Goal: Task Accomplishment & Management: Manage account settings

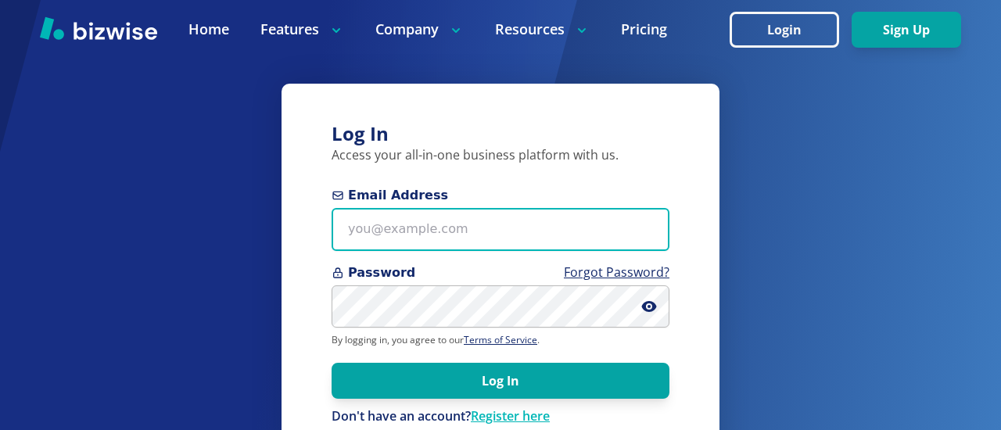
click at [351, 233] on input "Email Address" at bounding box center [501, 229] width 338 height 43
type input "bill.dunnington@gmail.com"
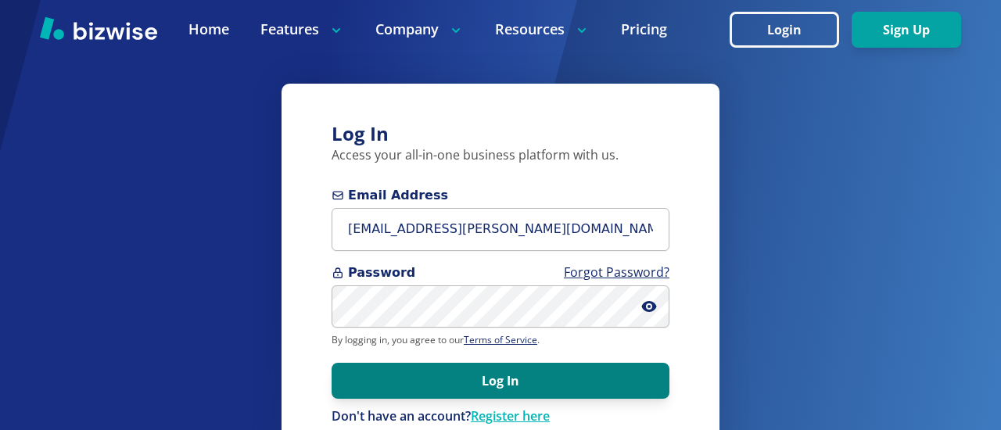
click at [441, 379] on button "Log In" at bounding box center [501, 381] width 338 height 36
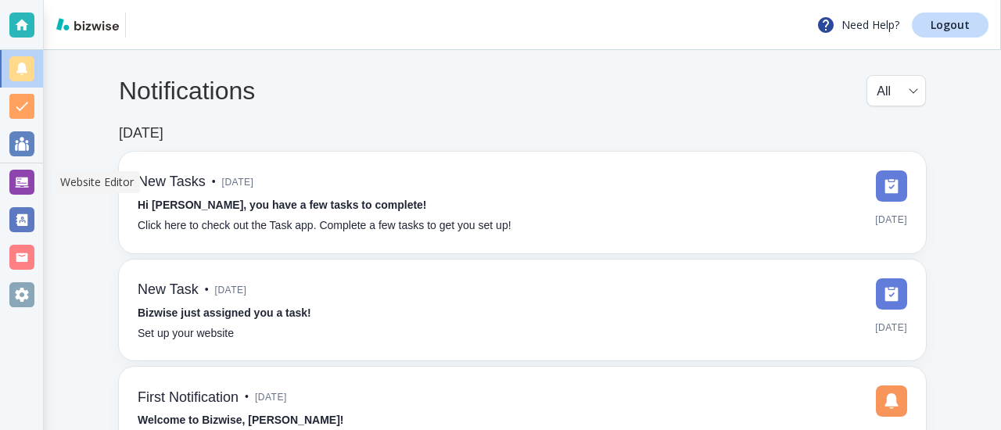
click at [20, 174] on div at bounding box center [21, 182] width 25 height 25
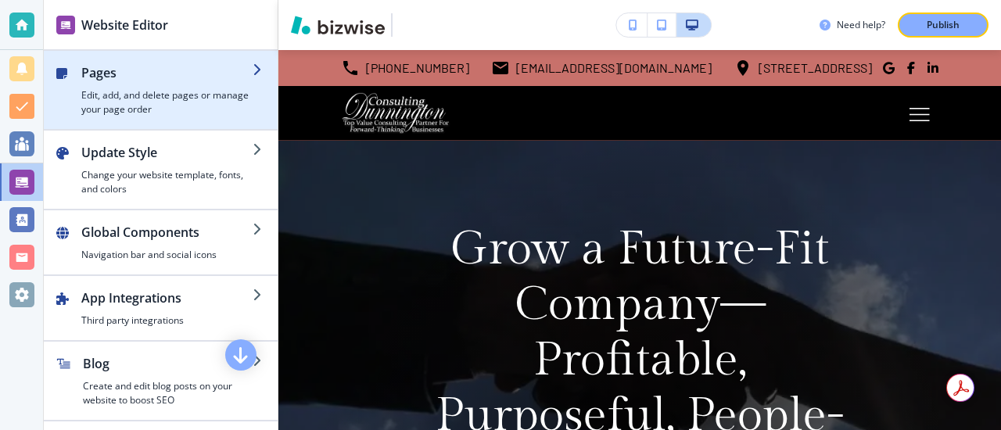
click at [120, 101] on h4 "Edit, add, and delete pages or manage your page order" at bounding box center [166, 102] width 171 height 28
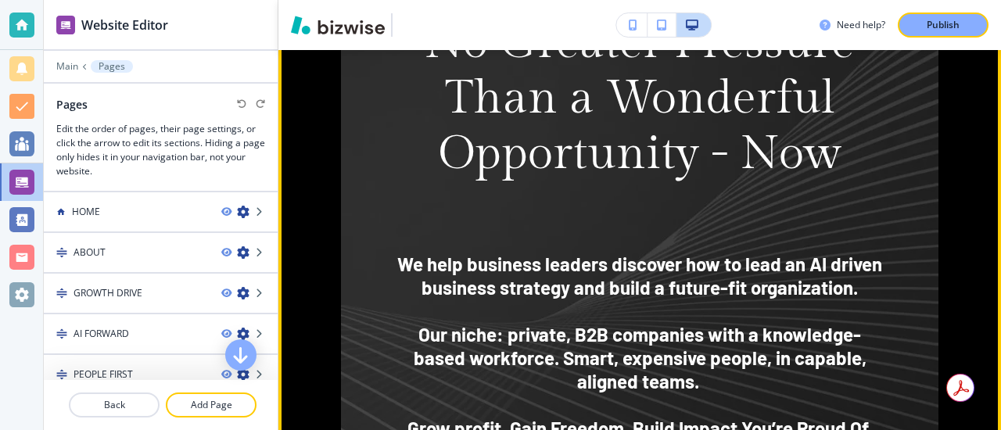
scroll to position [1220, 0]
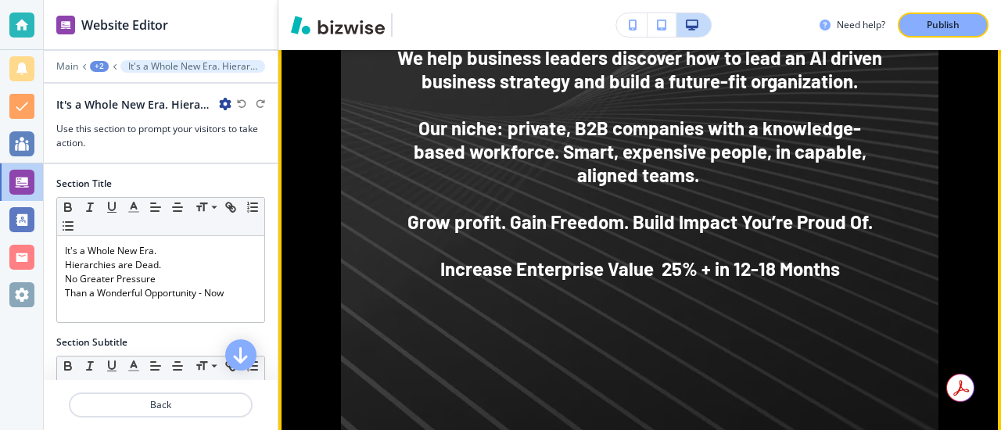
scroll to position [1459, 0]
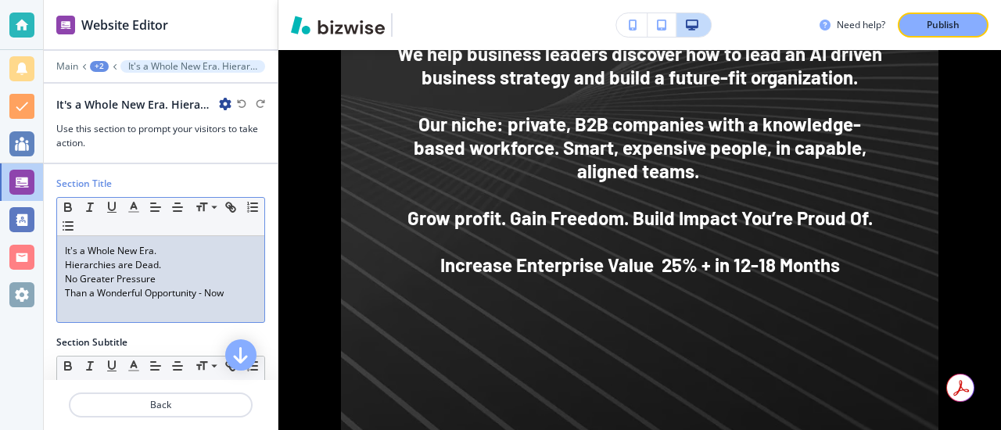
click at [226, 296] on p "Than a Wonderful Opportunity - Now" at bounding box center [161, 293] width 192 height 14
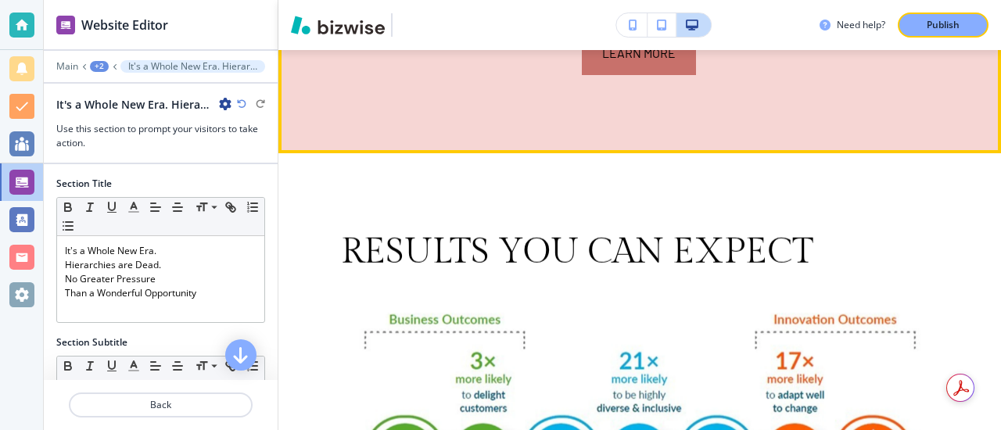
scroll to position [7325, 0]
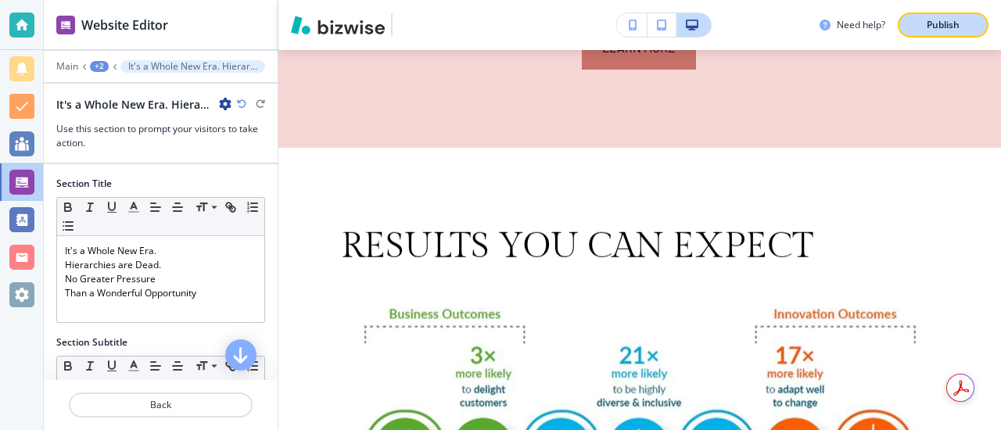
click at [946, 21] on p "Publish" at bounding box center [943, 25] width 33 height 14
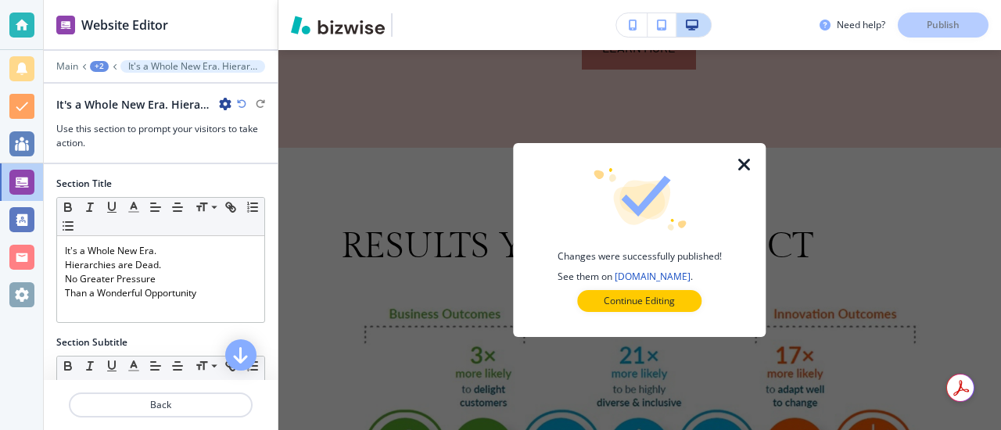
click at [739, 160] on icon "button" at bounding box center [744, 165] width 19 height 19
